Goal: Go to known website: Go to known website

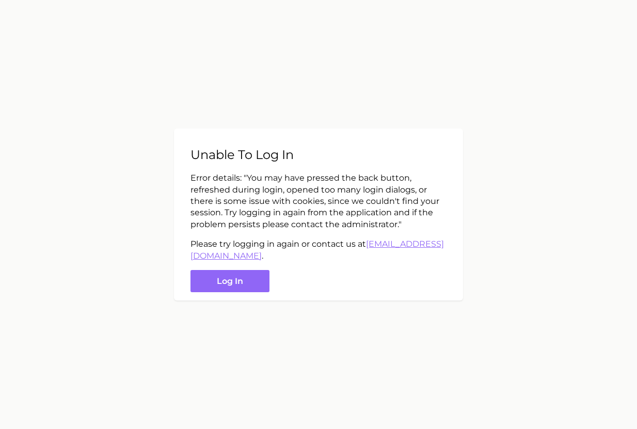
drag, startPoint x: 617, startPoint y: 213, endPoint x: 566, endPoint y: 208, distance: 51.3
click at [617, 212] on main "Unable to log in Error details: " You may have pressed the back button, refresh…" at bounding box center [318, 214] width 637 height 429
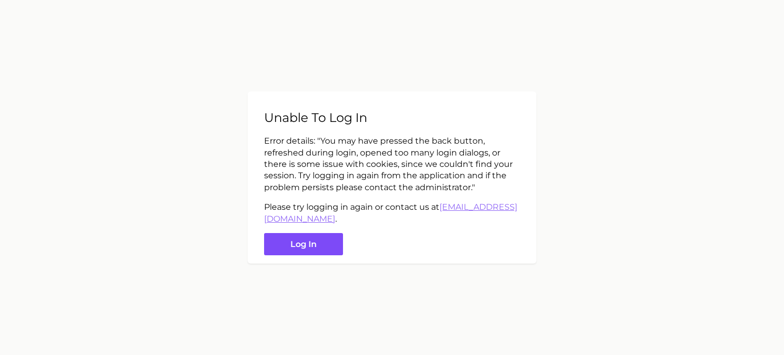
click at [291, 246] on button "Log in" at bounding box center [303, 244] width 79 height 22
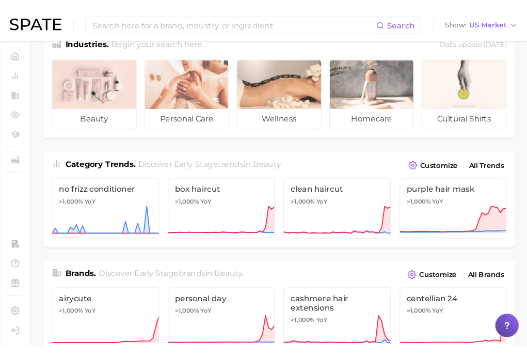
scroll to position [52, 0]
